Goal: Transaction & Acquisition: Book appointment/travel/reservation

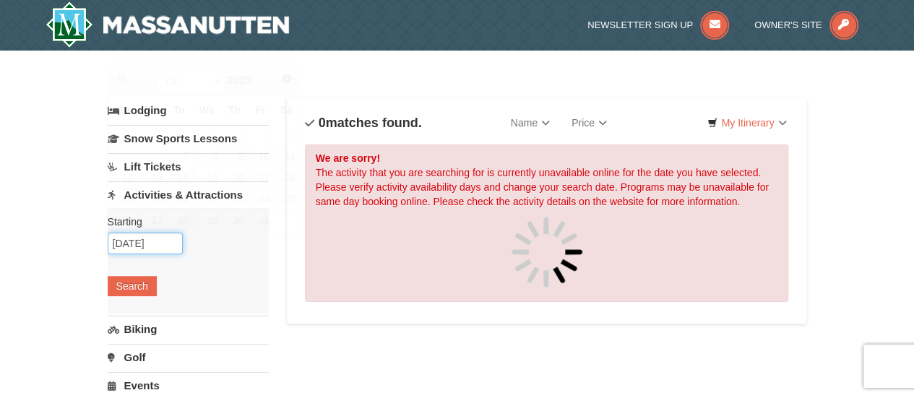
click at [137, 243] on input "[DATE]" at bounding box center [145, 244] width 75 height 22
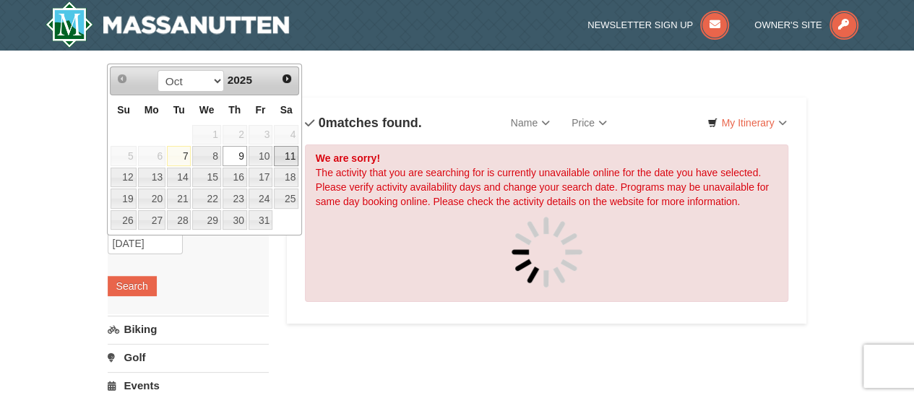
click at [289, 156] on link "11" at bounding box center [286, 156] width 25 height 20
type input "[DATE]"
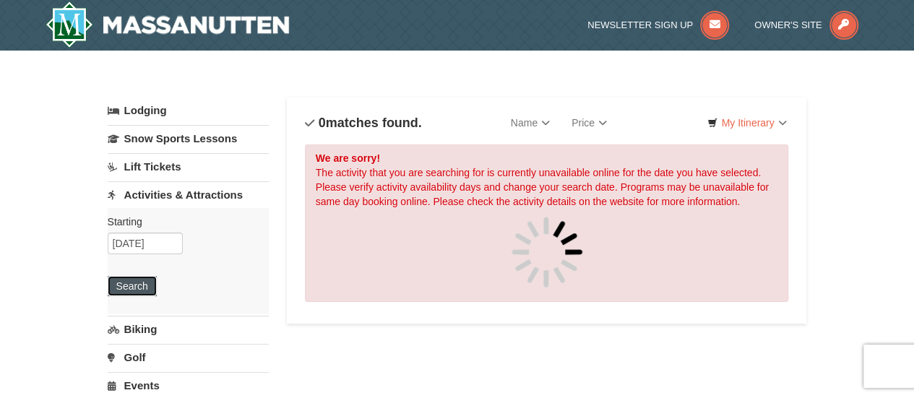
click at [130, 285] on button "Search" at bounding box center [132, 286] width 49 height 20
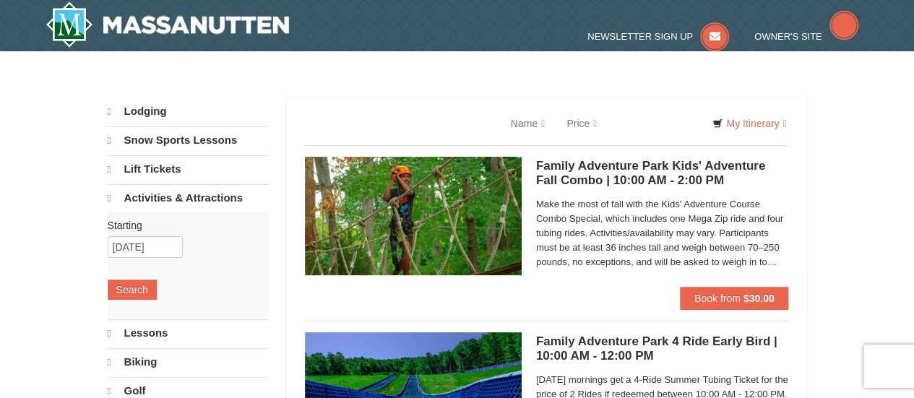
select select "10"
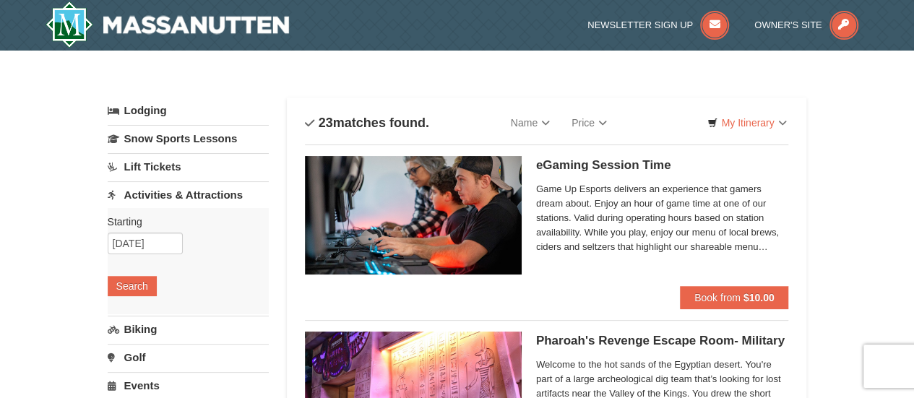
click at [146, 162] on link "Lift Tickets" at bounding box center [188, 166] width 161 height 27
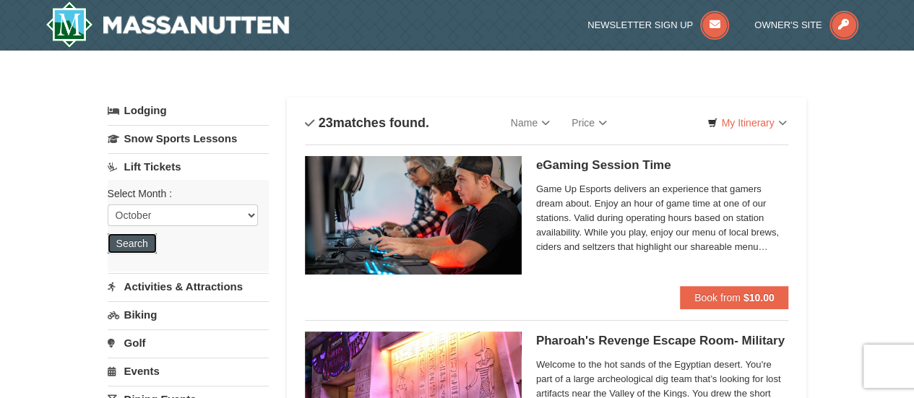
click at [135, 240] on button "Search" at bounding box center [132, 243] width 49 height 20
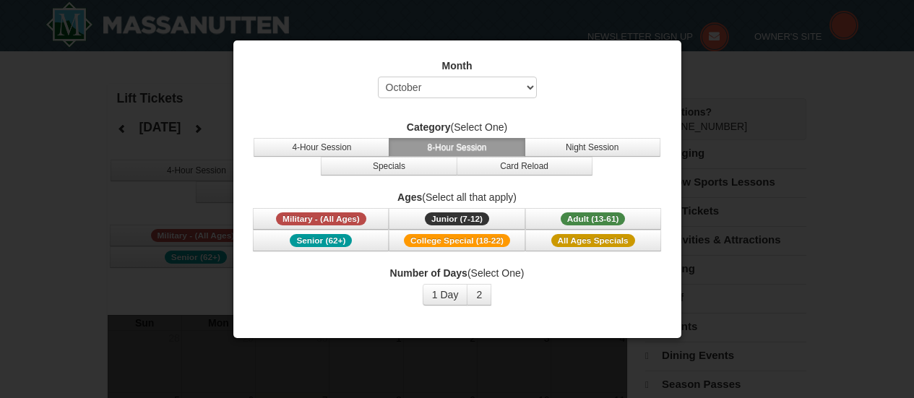
select select "10"
click at [615, 95] on div "Month Select October November December January February March April May June Ju…" at bounding box center [457, 82] width 412 height 47
click at [753, 362] on div at bounding box center [457, 199] width 914 height 398
click at [835, 253] on div at bounding box center [457, 199] width 914 height 398
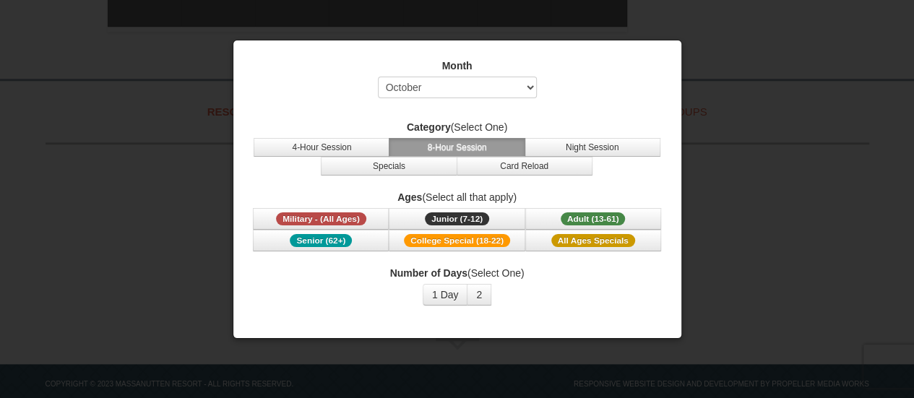
scroll to position [697, 0]
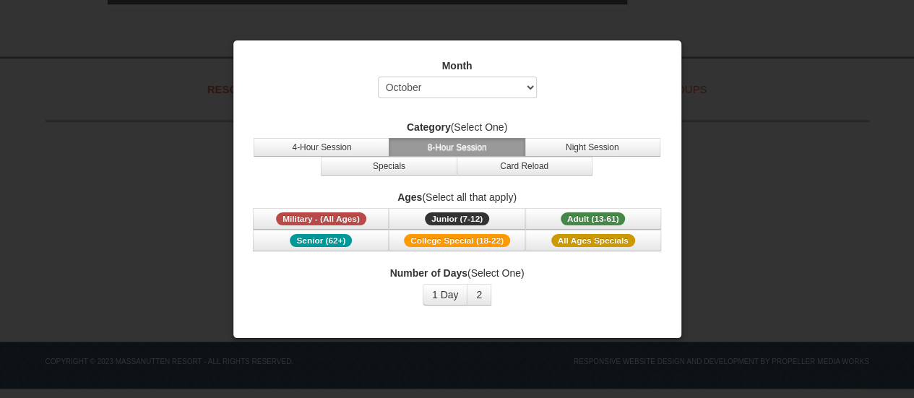
click at [776, 259] on div at bounding box center [457, 199] width 914 height 398
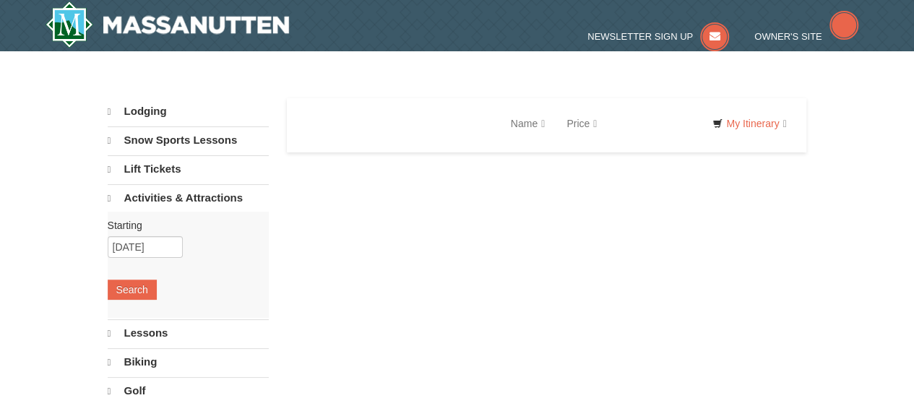
select select "10"
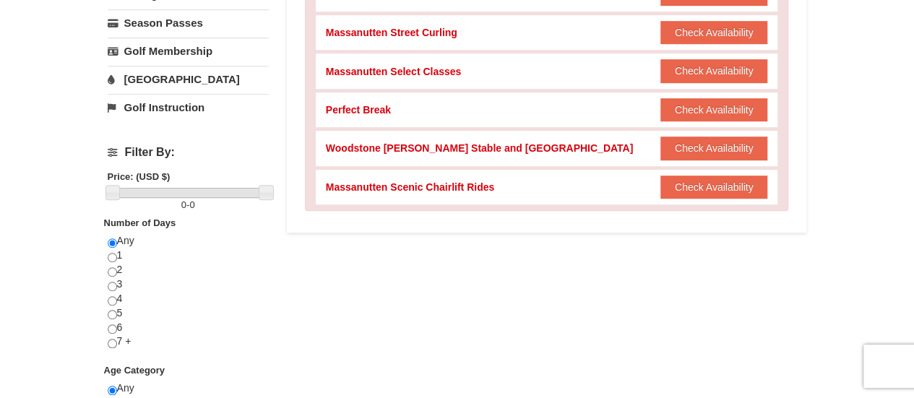
scroll to position [424, 0]
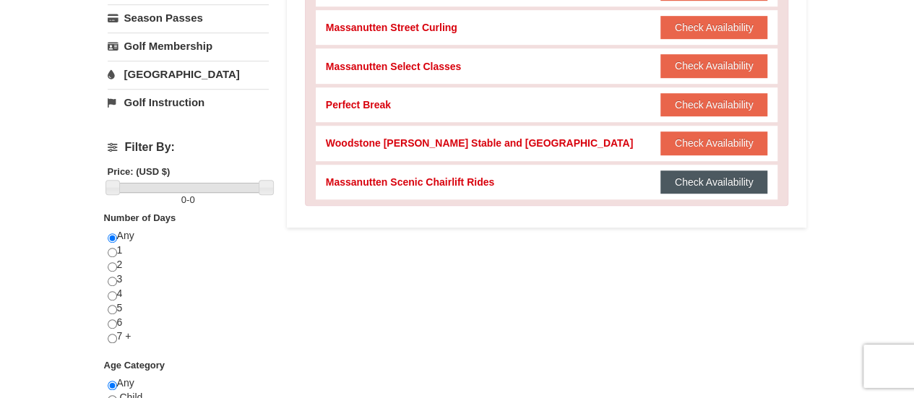
click at [722, 186] on button "Check Availability" at bounding box center [714, 181] width 108 height 23
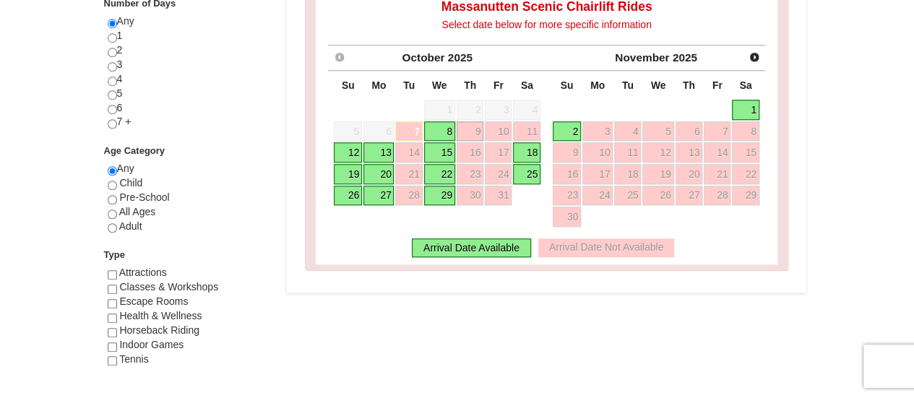
scroll to position [646, 0]
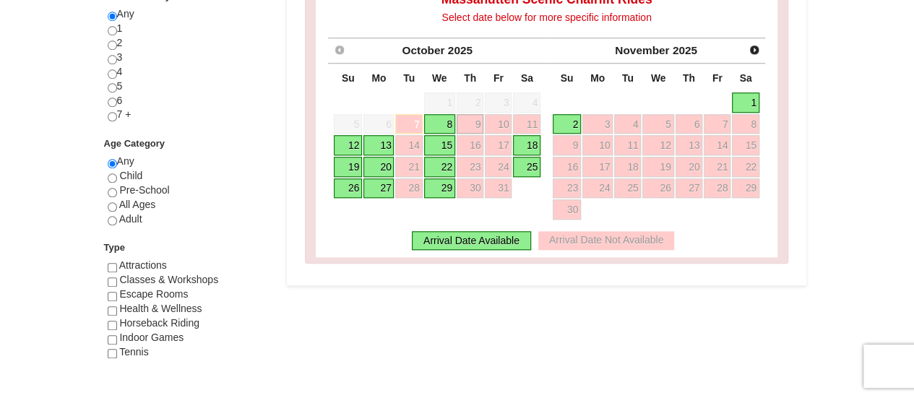
click at [524, 163] on link "25" at bounding box center [526, 167] width 27 height 20
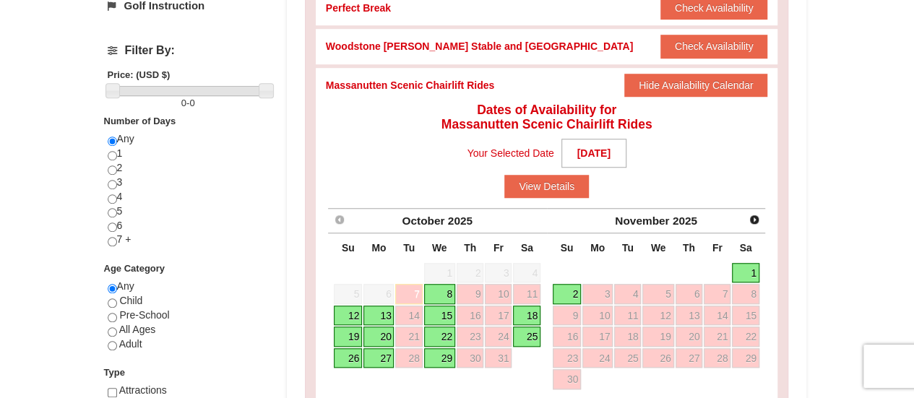
scroll to position [510, 0]
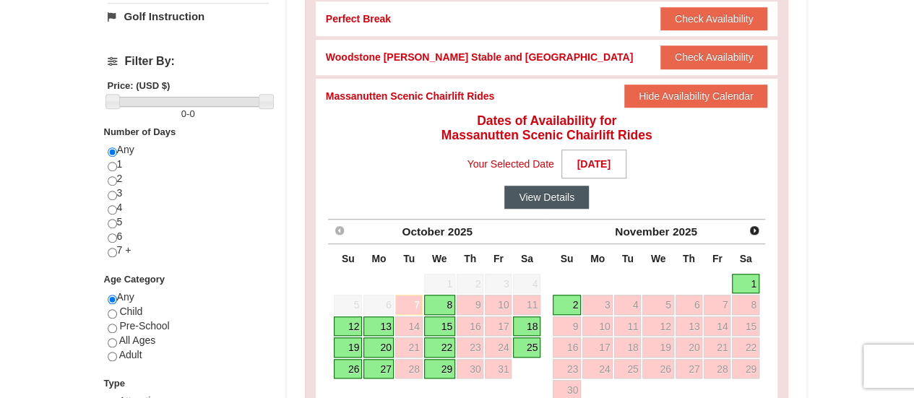
click at [532, 191] on button "View Details" at bounding box center [546, 197] width 85 height 23
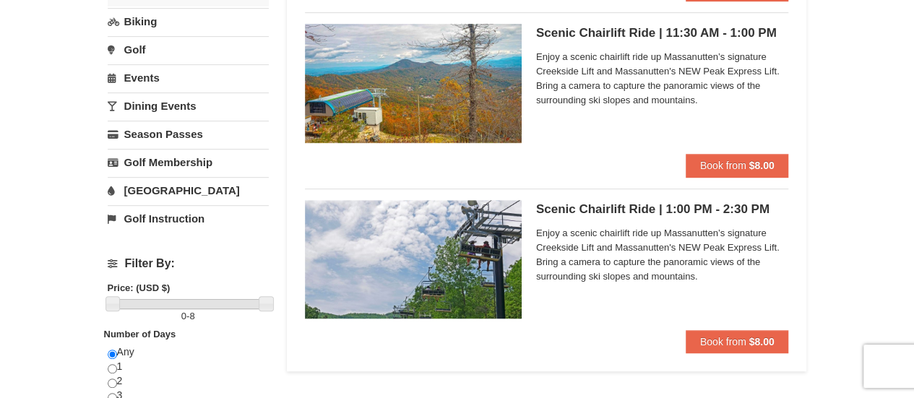
scroll to position [316, 0]
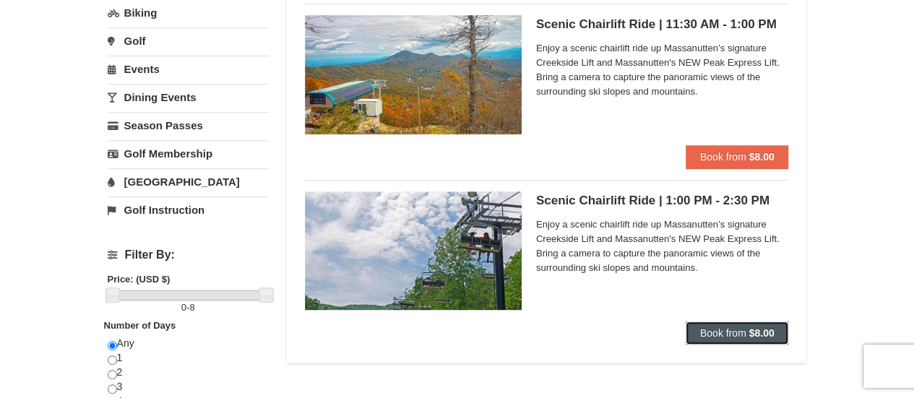
click at [719, 339] on button "Book from $8.00" at bounding box center [736, 332] width 103 height 23
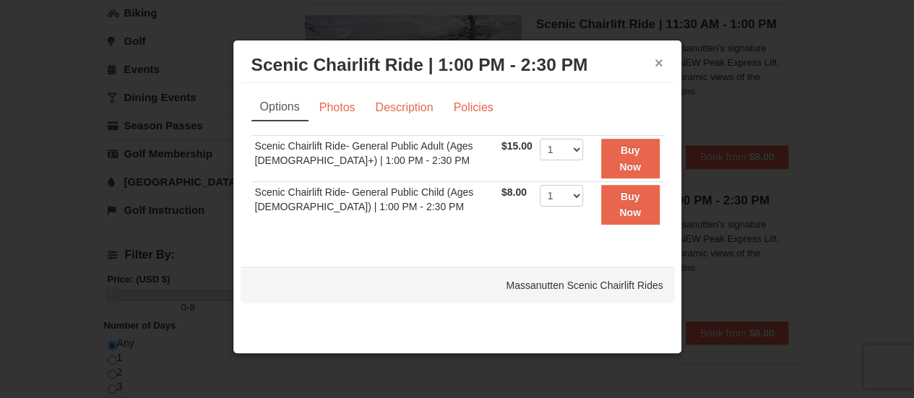
click at [654, 63] on button "×" at bounding box center [658, 63] width 9 height 14
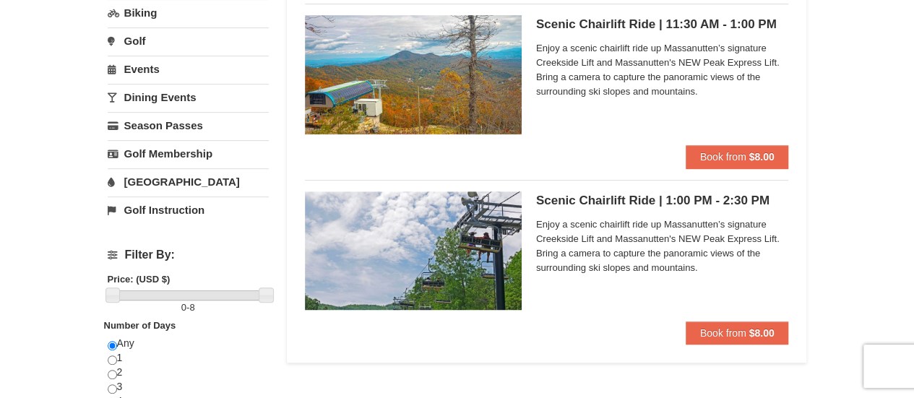
scroll to position [0, 0]
